Goal: Task Accomplishment & Management: Use online tool/utility

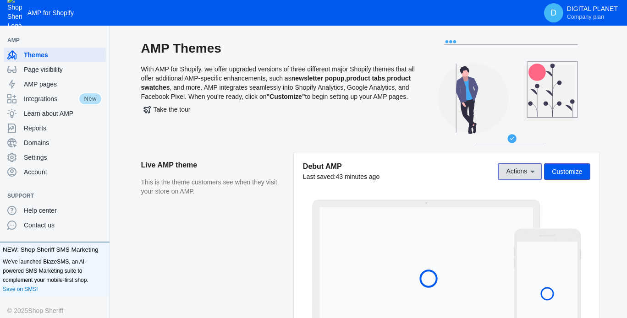
click at [510, 168] on span "Actions" at bounding box center [516, 171] width 21 height 7
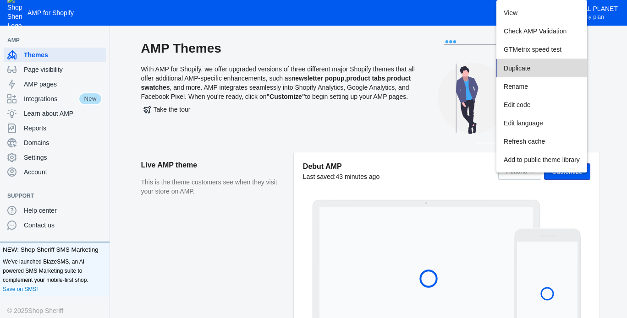
click at [519, 68] on span "Duplicate" at bounding box center [516, 68] width 27 height 7
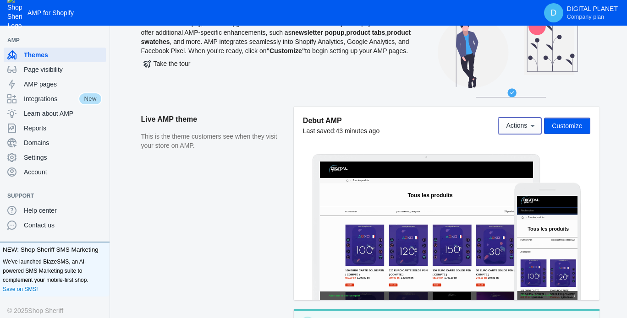
scroll to position [183, 0]
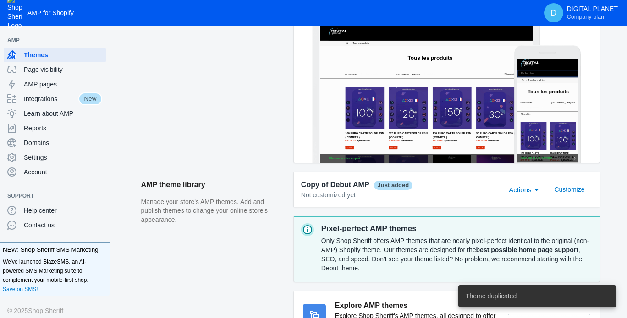
click at [532, 191] on div "Actions" at bounding box center [521, 190] width 27 height 11
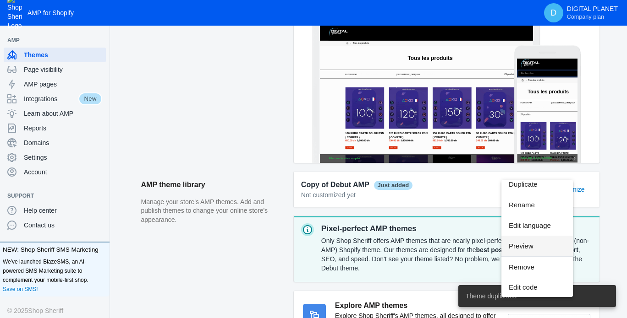
scroll to position [27, 0]
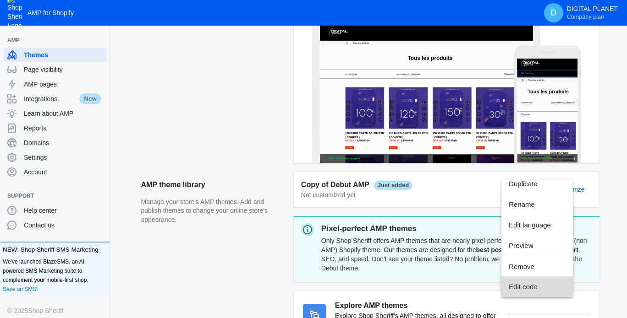
click at [525, 284] on span "Edit code" at bounding box center [536, 287] width 57 height 21
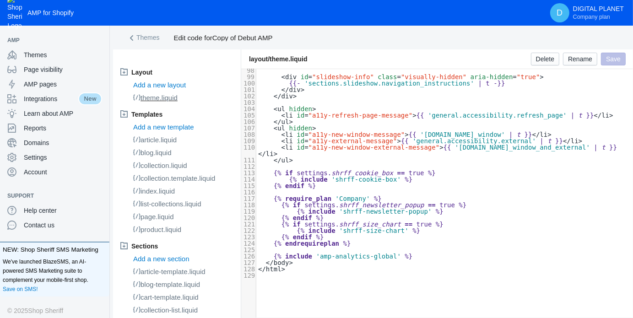
scroll to position [747, 0]
drag, startPoint x: 410, startPoint y: 246, endPoint x: 404, endPoint y: 242, distance: 7.0
click at [409, 247] on pre at bounding box center [444, 250] width 377 height 6
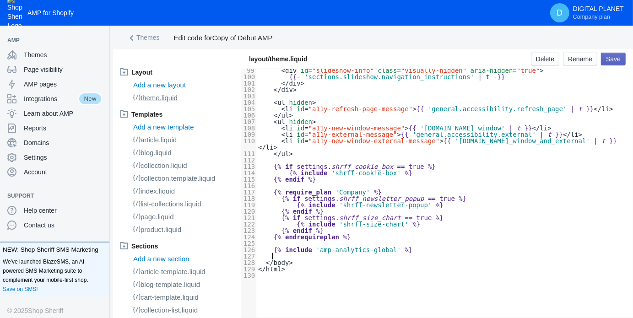
paste textarea "Enterprise"
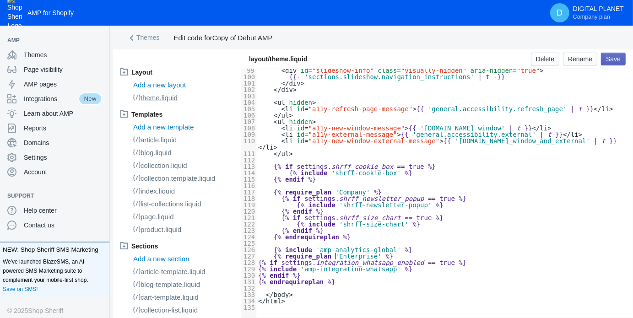
click at [334, 259] on span "integration_whatsapp_enabled" at bounding box center [370, 262] width 108 height 7
type textarea "CComp"
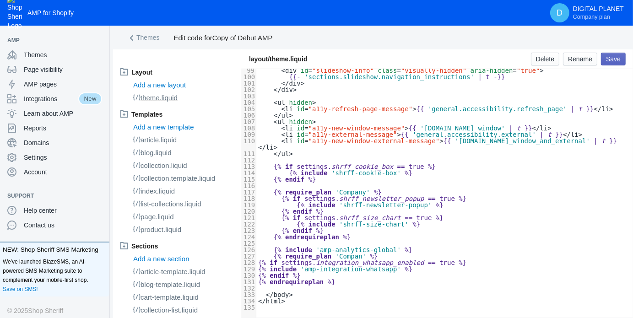
type textarea "ompany"
click at [340, 250] on div "x <!DOCTYPE html> 89 <!-- main --> 90 < main class = "main-content js-focus-hid…" at bounding box center [444, 157] width 377 height 308
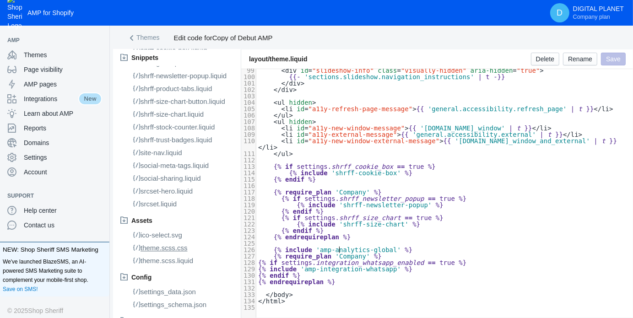
scroll to position [2015, 0]
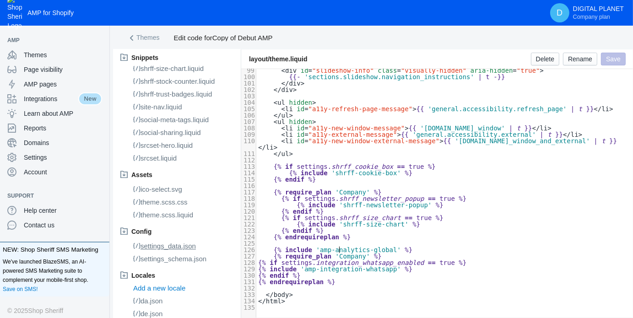
click at [176, 250] on span "settings_data.json" at bounding box center [168, 246] width 55 height 8
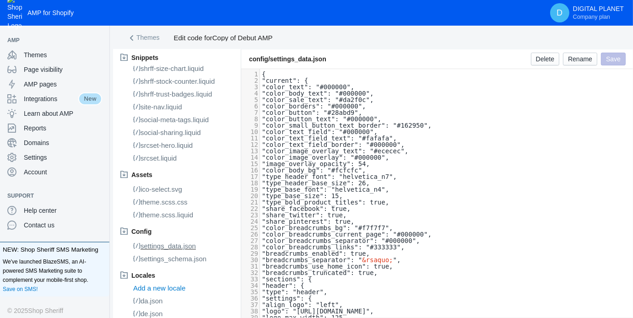
click at [406, 116] on pre ""color_button_text": "#000000"," at bounding box center [446, 119] width 373 height 6
click at [191, 263] on span "settings_schema.json" at bounding box center [174, 259] width 66 height 8
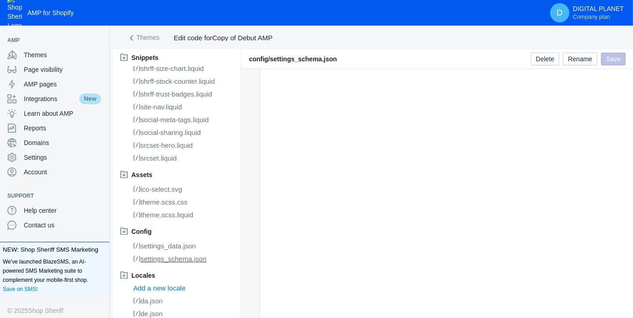
scroll to position [22760, 0]
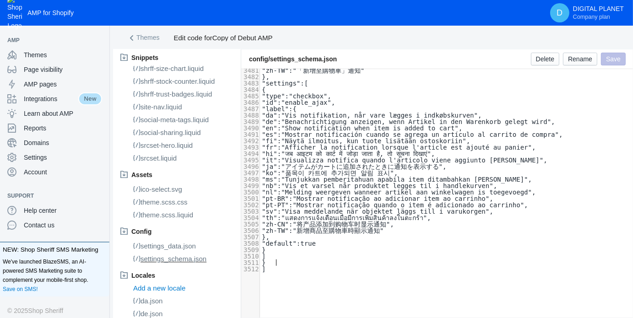
click at [311, 260] on pre "}" at bounding box center [446, 263] width 373 height 6
click at [313, 255] on pre "]" at bounding box center [446, 256] width 373 height 6
click at [320, 247] on pre "}" at bounding box center [446, 250] width 373 height 6
click at [298, 257] on pre "]" at bounding box center [446, 256] width 373 height 6
type textarea ","
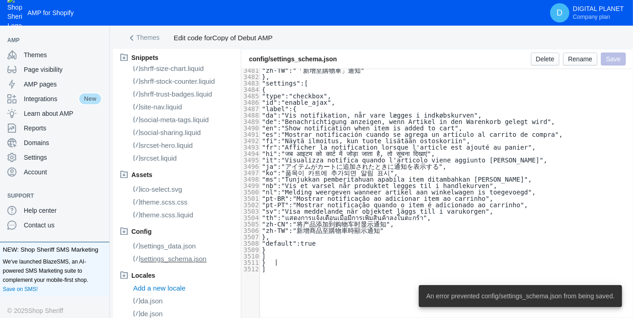
scroll to position [0, 0]
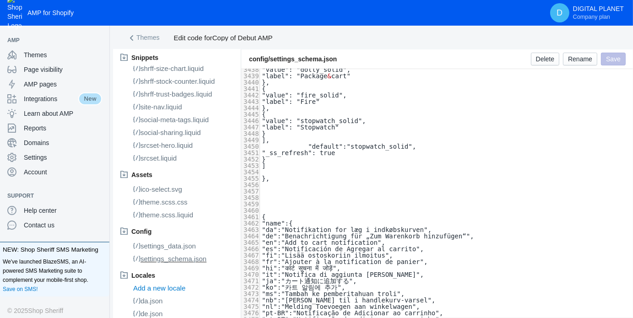
click at [299, 197] on div "x 1123 } 3428 { 3429 "type": "select", 3430 "id": "shrff_stock_counter_icon_ran…" at bounding box center [446, 191] width 373 height 378
click at [322, 180] on pre "}," at bounding box center [446, 178] width 373 height 6
paste textarea ","
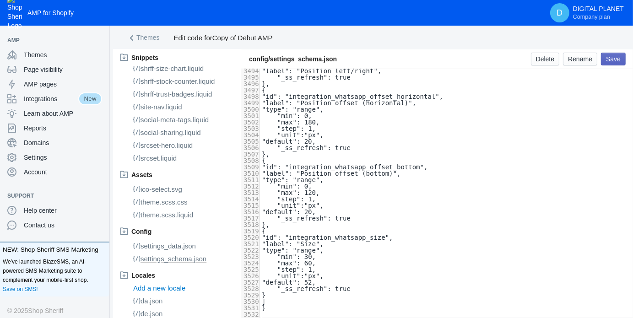
type textarea ","
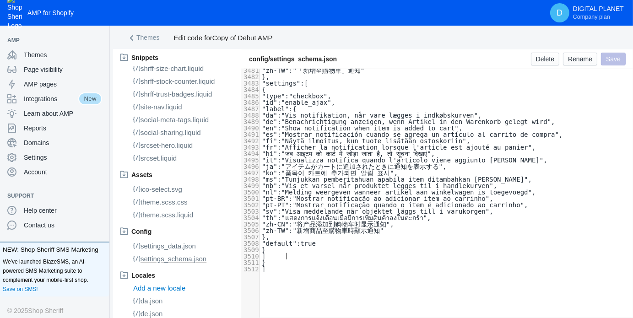
click at [297, 256] on pre "]" at bounding box center [446, 256] width 373 height 6
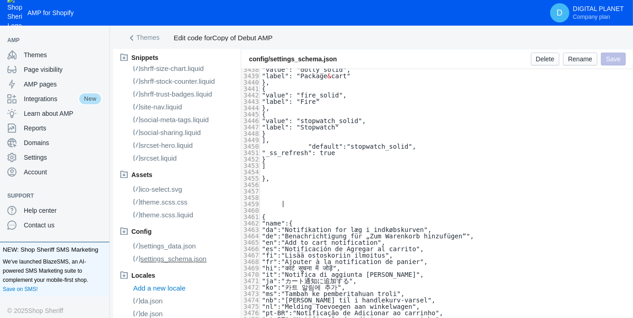
click at [283, 205] on span at bounding box center [289, 204] width 54 height 7
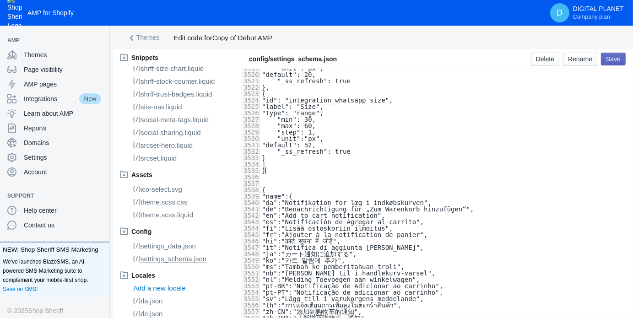
click at [283, 172] on pre "}" at bounding box center [446, 171] width 373 height 6
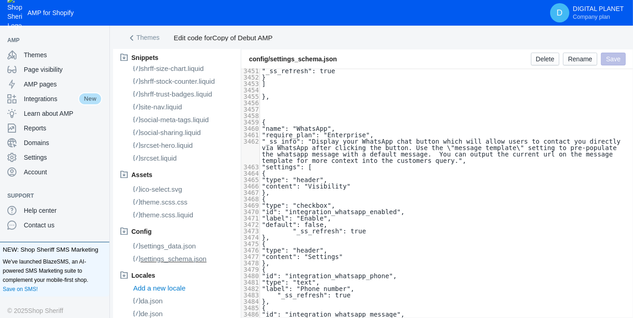
type textarea ","
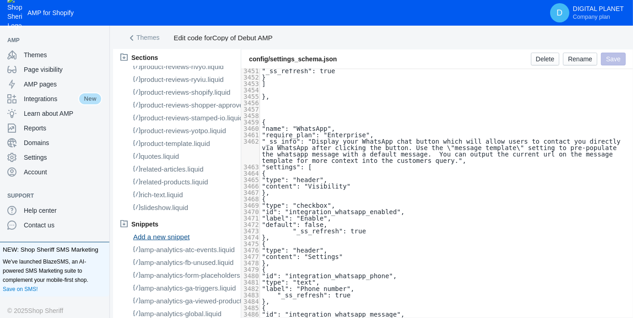
click at [165, 243] on link "Add a new snippet" at bounding box center [161, 236] width 56 height 11
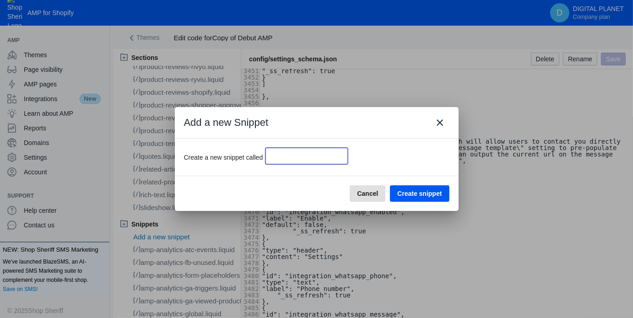
click at [282, 156] on input "text" at bounding box center [307, 156] width 82 height 16
type input "amp-integration-whatsapp"
click at [350, 185] on button "Cancel" at bounding box center [368, 193] width 36 height 16
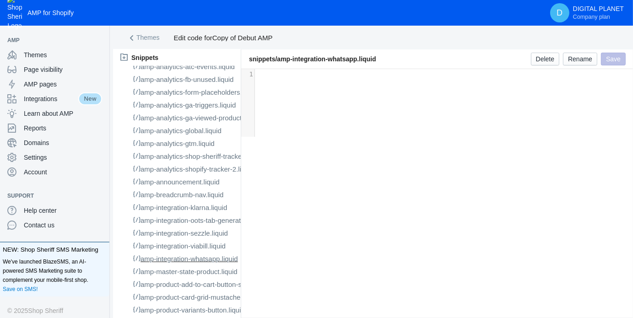
scroll to position [870, 0]
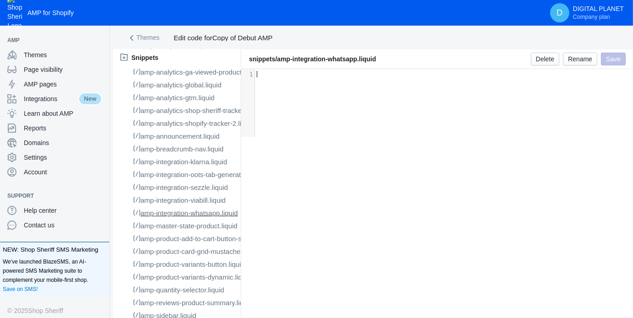
click at [318, 195] on div "​ x 1 ​" at bounding box center [444, 200] width 406 height 262
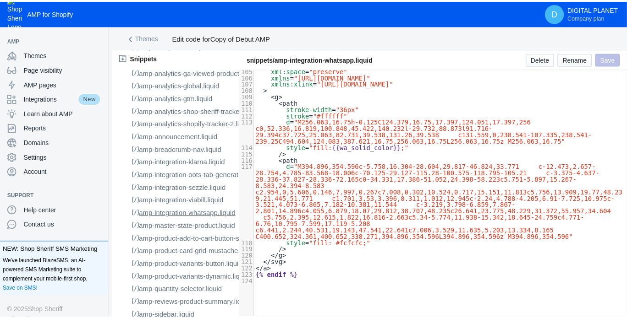
scroll to position [760, 0]
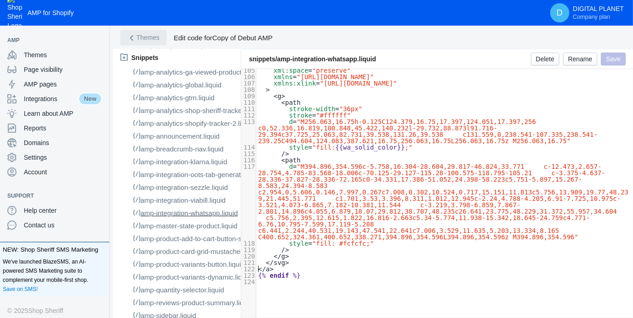
drag, startPoint x: 145, startPoint y: 34, endPoint x: 152, endPoint y: 38, distance: 8.4
click at [145, 34] on span "Themes" at bounding box center [147, 37] width 23 height 7
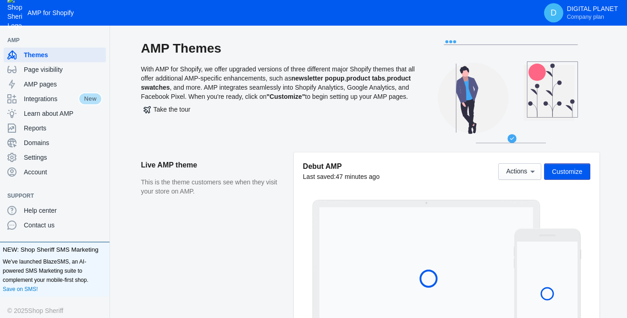
scroll to position [137, 0]
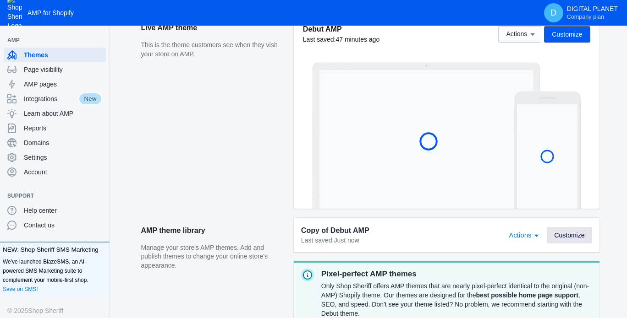
click at [560, 235] on span "Customize" at bounding box center [569, 235] width 30 height 7
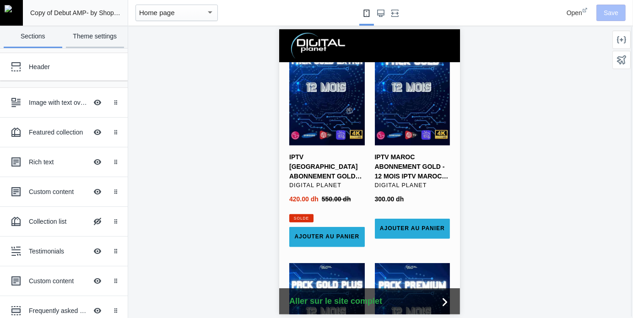
scroll to position [0, 154]
click at [88, 39] on link "Theme settings" at bounding box center [95, 37] width 59 height 22
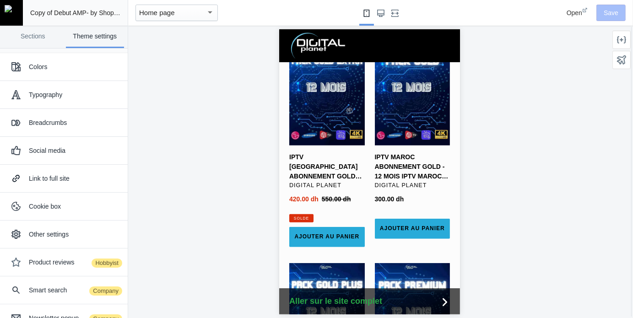
scroll to position [184, 0]
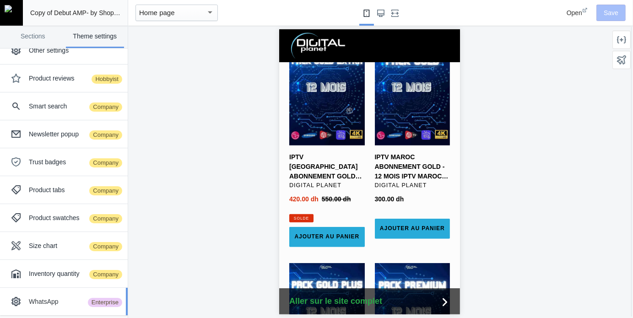
click at [62, 293] on div "WhatsApp Enterprise" at bounding box center [64, 302] width 114 height 18
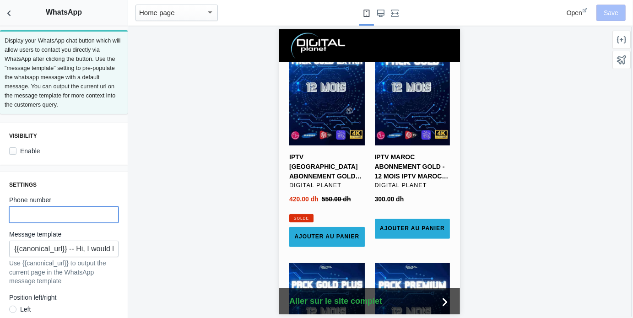
click at [49, 210] on input "text" at bounding box center [63, 215] width 109 height 16
paste input "+212712627988"
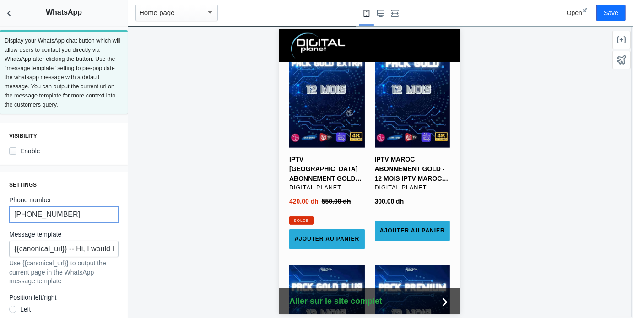
scroll to position [0, 0]
type input "+212712627988"
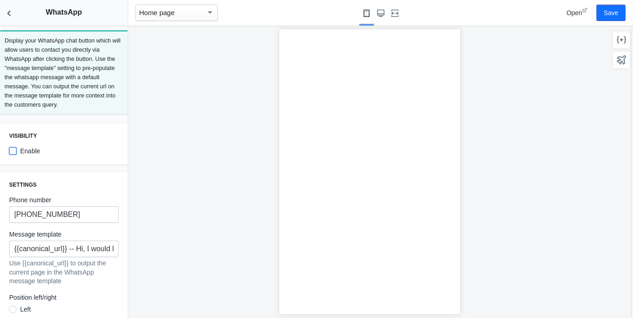
click at [13, 152] on input "Enable" at bounding box center [12, 150] width 7 height 7
checkbox input "true"
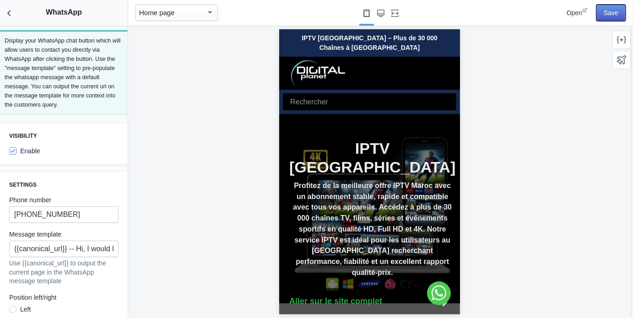
click at [617, 12] on button "Save" at bounding box center [611, 13] width 29 height 16
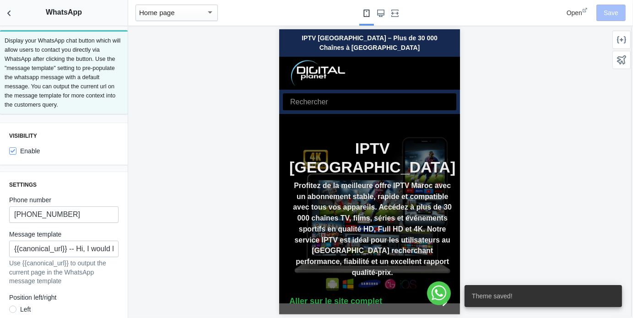
click at [572, 9] on span "Open" at bounding box center [575, 12] width 16 height 7
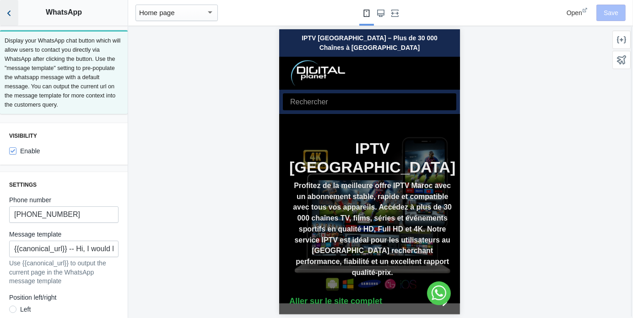
click at [5, 7] on button "Back to sections" at bounding box center [9, 13] width 18 height 26
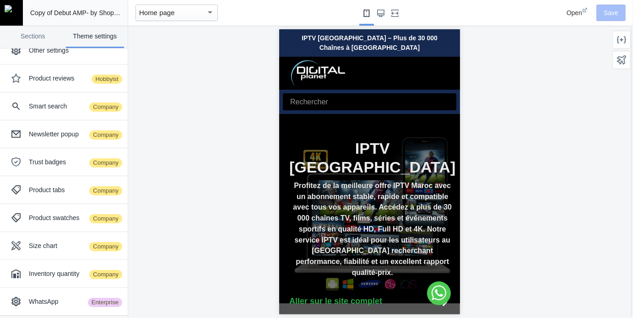
click at [19, 11] on link at bounding box center [11, 13] width 23 height 26
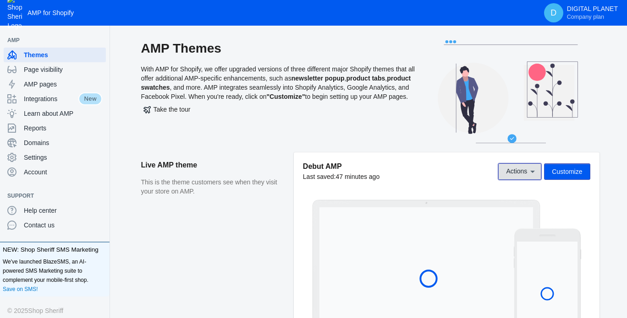
click at [509, 175] on button "Actions" at bounding box center [519, 172] width 43 height 16
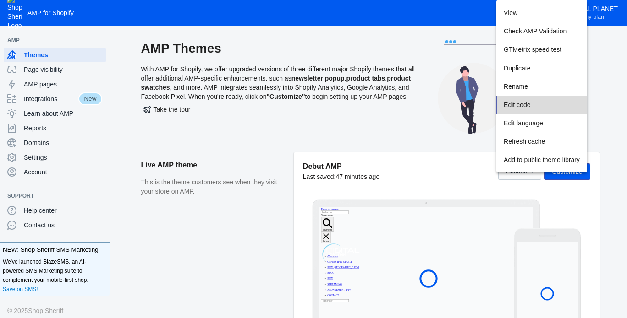
click at [518, 107] on span "Edit code" at bounding box center [516, 104] width 27 height 7
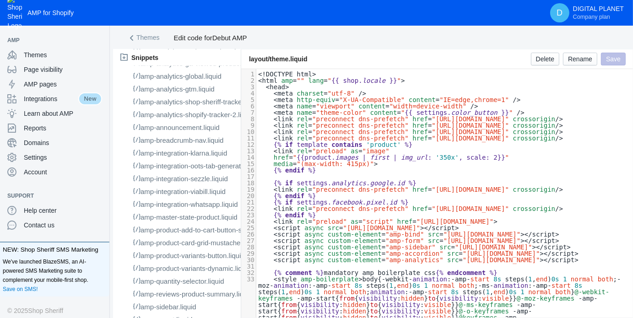
scroll to position [903, 0]
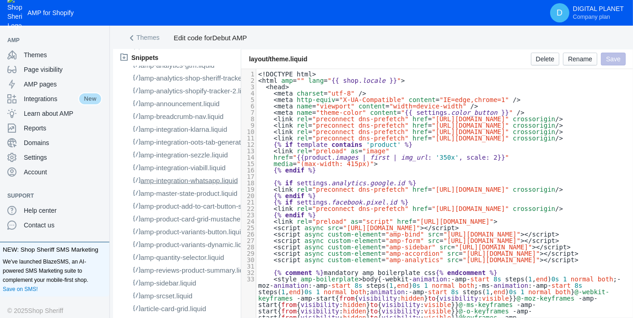
click at [204, 185] on span "amp-integration-whatsapp.liquid" at bounding box center [190, 181] width 98 height 8
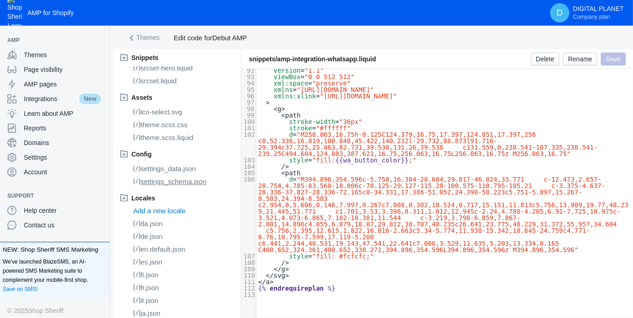
scroll to position [2048, 0]
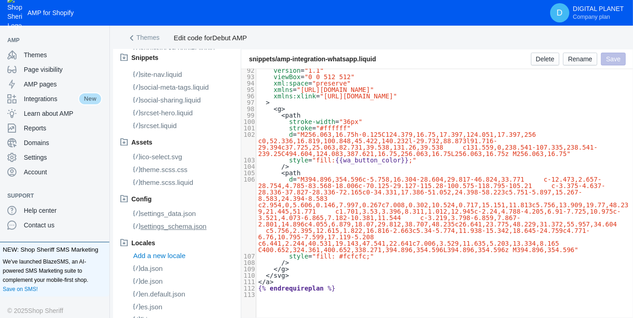
click at [185, 230] on span "settings_schema.json" at bounding box center [174, 227] width 66 height 8
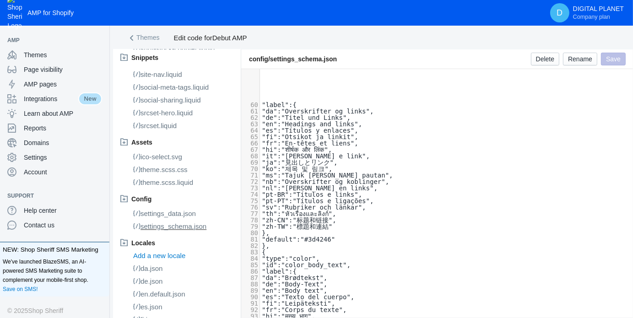
scroll to position [504, 0]
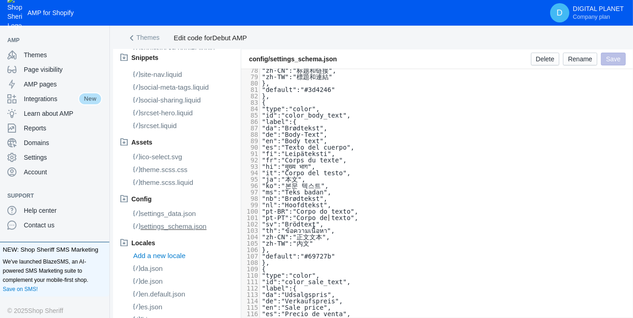
click at [329, 216] on div "​ x 129 3512 [ 60 "label":{ 61 "da":"Overskrifter og links", 62 "de":"Titel und…" at bounding box center [446, 141] width 373 height 378
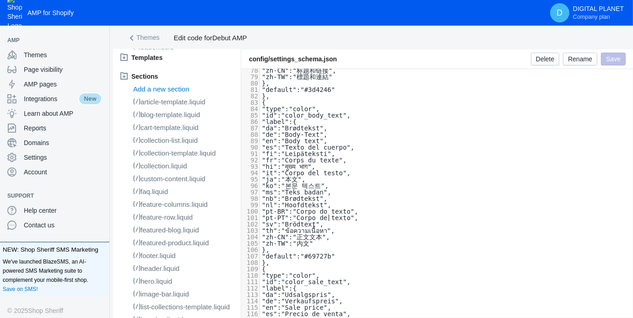
scroll to position [0, 0]
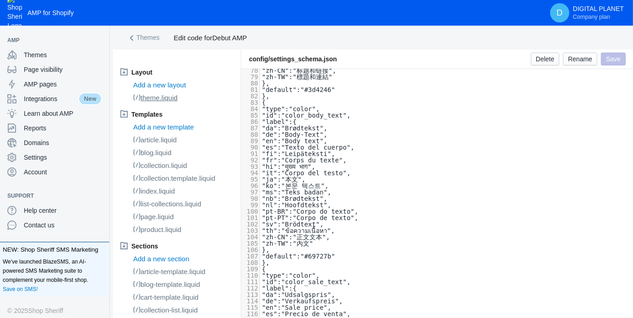
click at [160, 95] on span "theme.liquid" at bounding box center [159, 98] width 37 height 8
